Goal: Find specific page/section: Find specific page/section

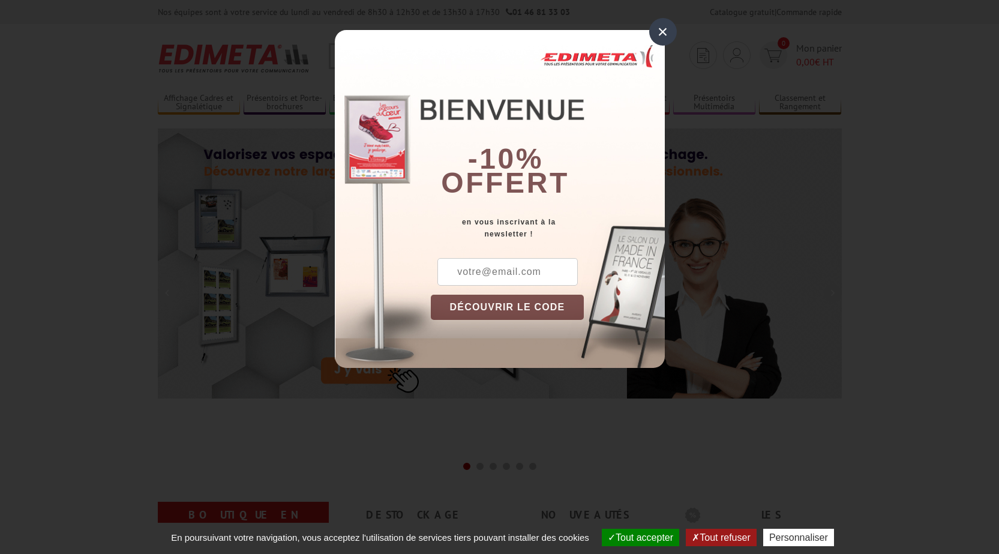
drag, startPoint x: 0, startPoint y: 0, endPoint x: 359, endPoint y: 95, distance: 371.1
click at [346, 105] on div "× -10% offert en vous inscrivant à la newsletter ! DÉCOUVRIR LE CODE Copier le …" at bounding box center [500, 199] width 330 height 338
click at [655, 35] on div "×" at bounding box center [663, 32] width 28 height 28
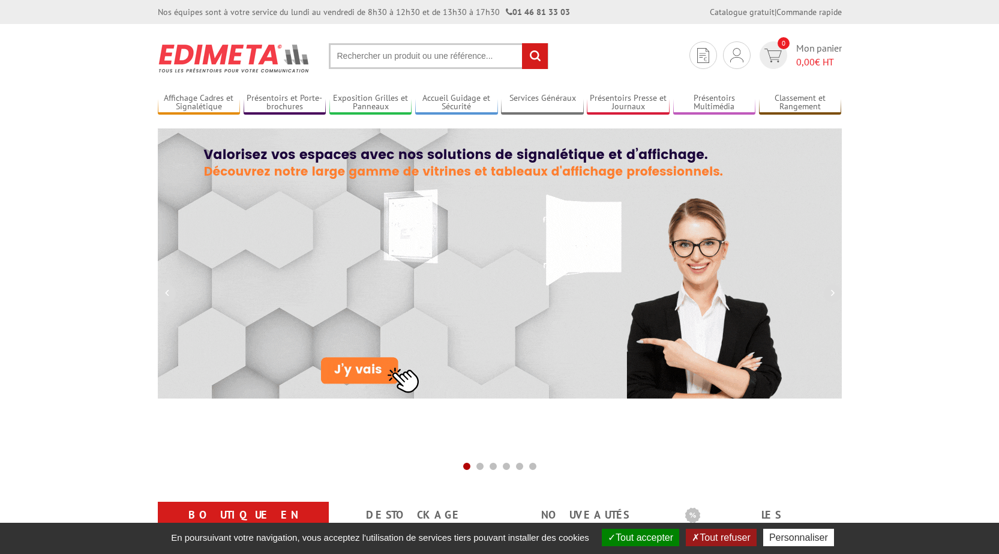
click at [365, 60] on input "text" at bounding box center [439, 56] width 220 height 26
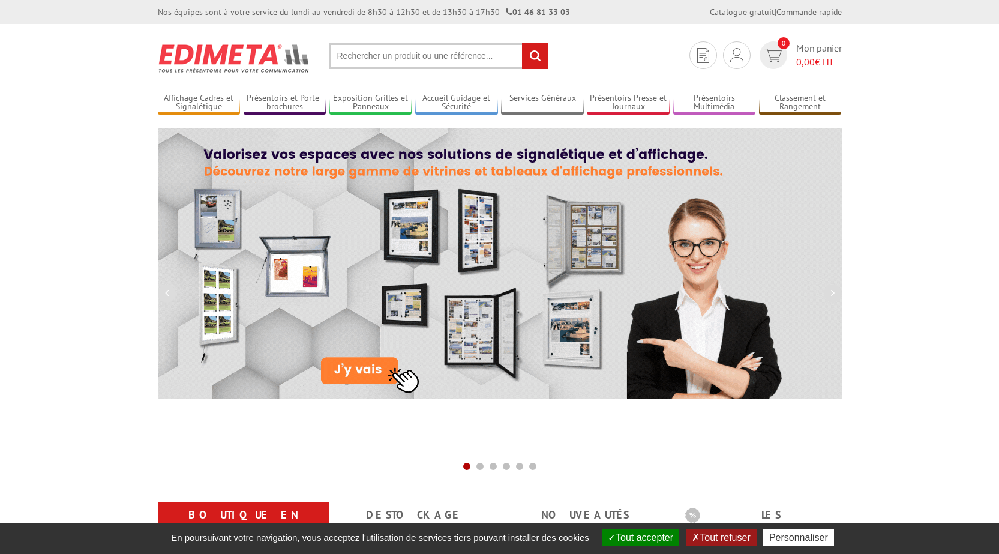
paste input "213302"
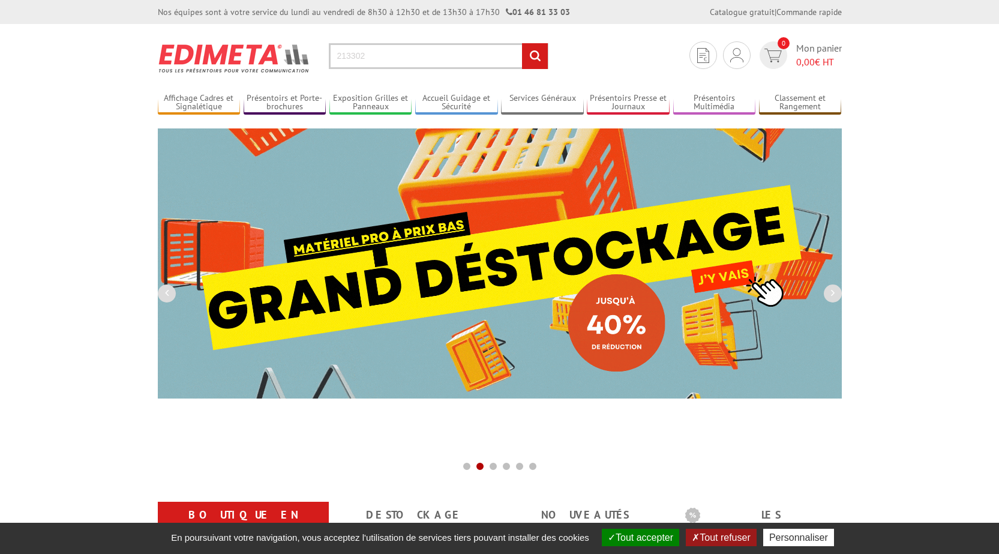
type input "213302"
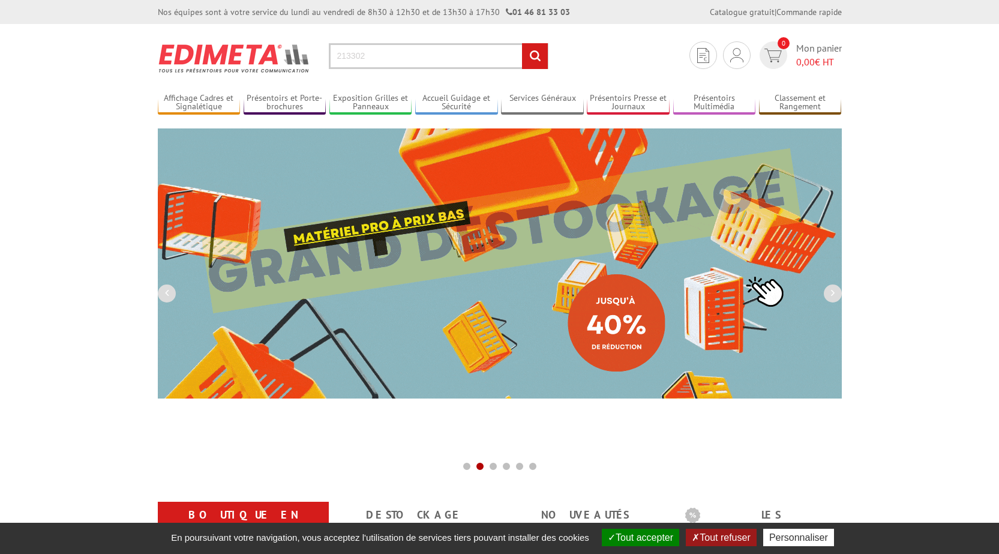
click at [536, 53] on input "rechercher" at bounding box center [535, 56] width 26 height 26
